Goal: Task Accomplishment & Management: Manage account settings

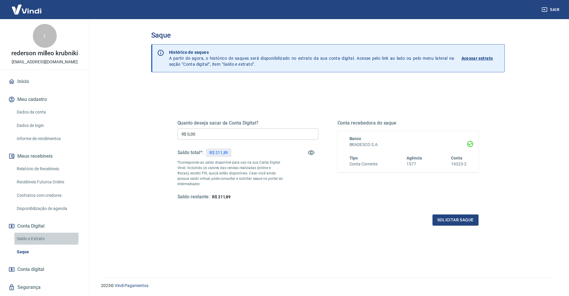
click at [31, 237] on link "Saldo e Extrato" at bounding box center [48, 239] width 68 height 12
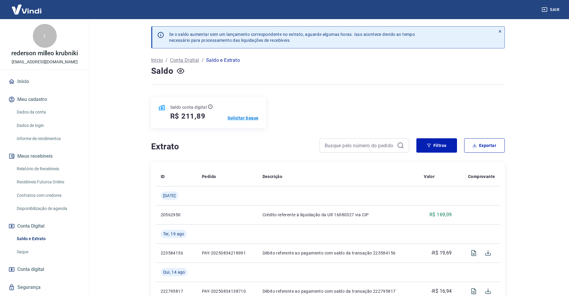
click at [243, 116] on p "Solicitar Saque" at bounding box center [243, 118] width 31 height 6
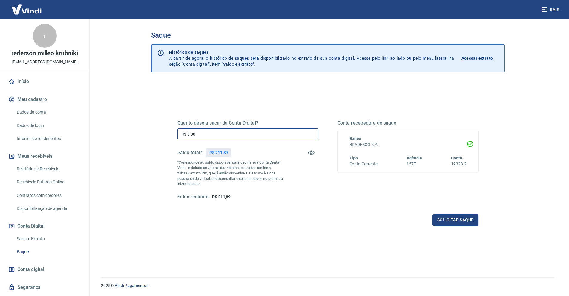
click at [213, 134] on input "R$ 0,00" at bounding box center [247, 133] width 141 height 11
drag, startPoint x: 213, startPoint y: 134, endPoint x: 61, endPoint y: 143, distance: 151.7
click at [61, 143] on div "Sair r rederson milleo krubniki [EMAIL_ADDRESS][DOMAIN_NAME] Início Meu cadastr…" at bounding box center [284, 148] width 569 height 296
type input "R$ 111,89"
click at [459, 218] on button "Solicitar saque" at bounding box center [455, 219] width 46 height 11
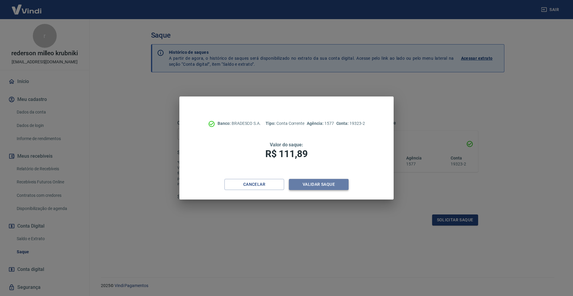
click at [327, 185] on button "Validar saque" at bounding box center [319, 184] width 60 height 11
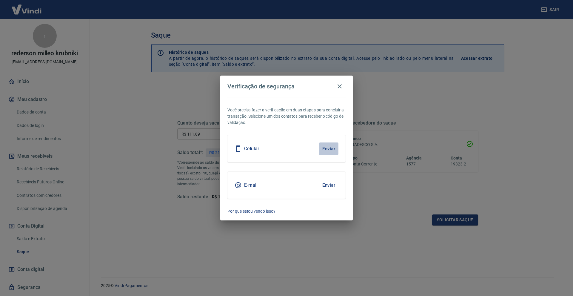
click at [328, 148] on button "Enviar" at bounding box center [328, 148] width 19 height 13
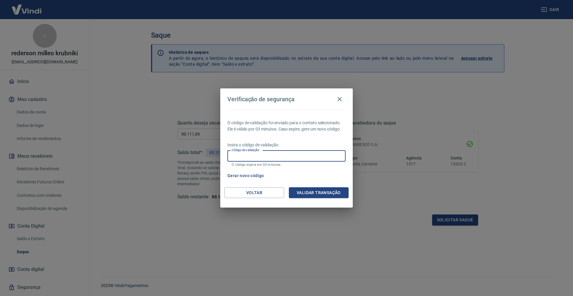
click at [304, 158] on input "Código de validação" at bounding box center [287, 155] width 118 height 11
type input "928050"
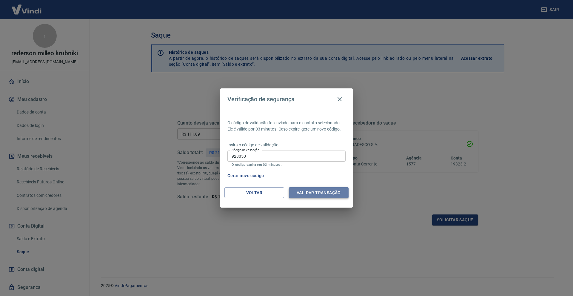
click at [318, 188] on button "Validar transação" at bounding box center [319, 192] width 60 height 11
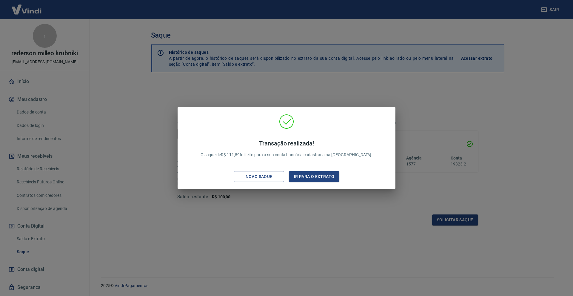
click at [444, 105] on div "Transação realizada! O saque de R$ 111,89 foi feito para a sua conta bancária c…" at bounding box center [286, 148] width 573 height 296
